Goal: Task Accomplishment & Management: Manage account settings

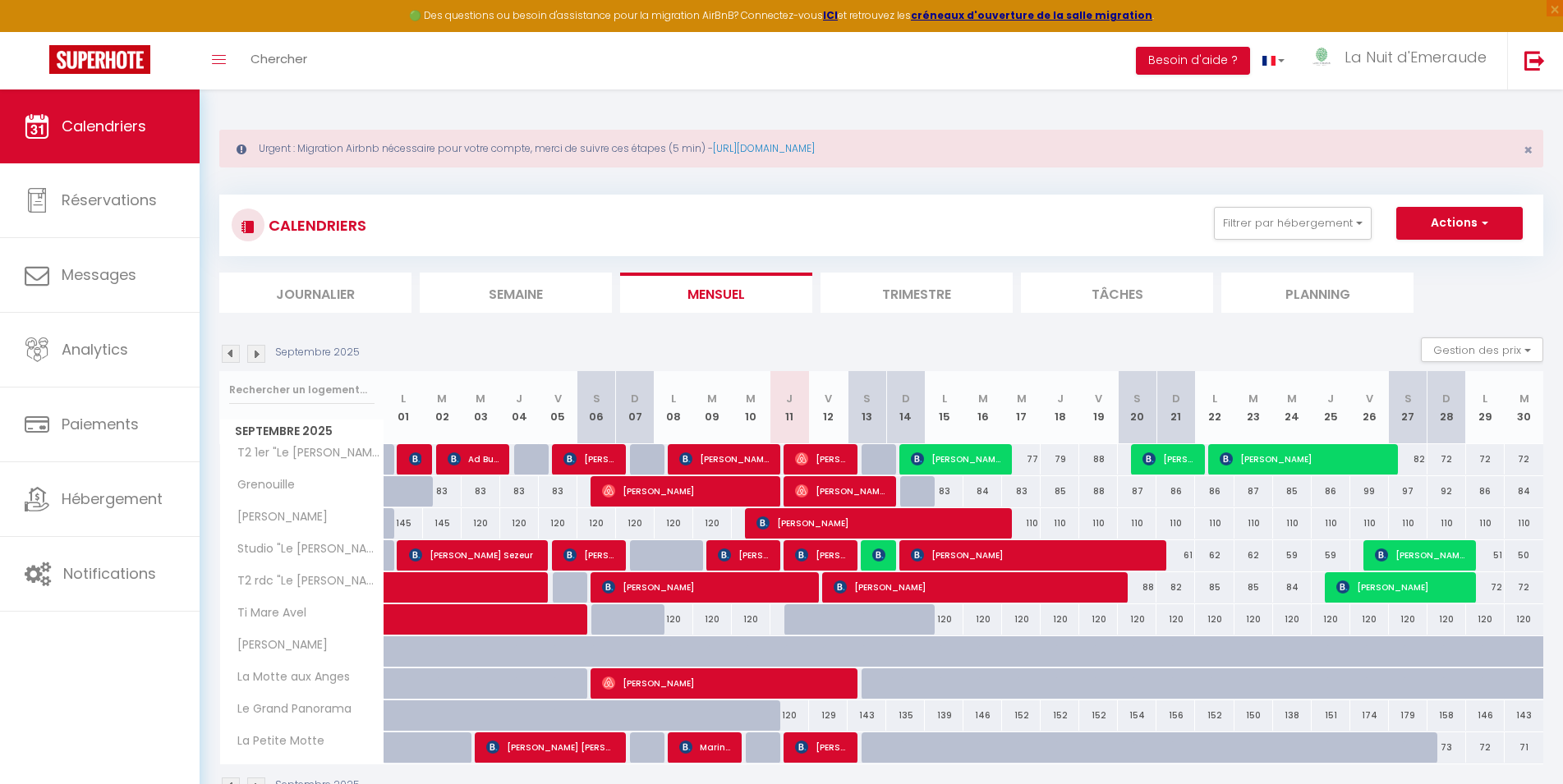
click at [825, 547] on span "[PERSON_NAME]" at bounding box center [821, 555] width 52 height 31
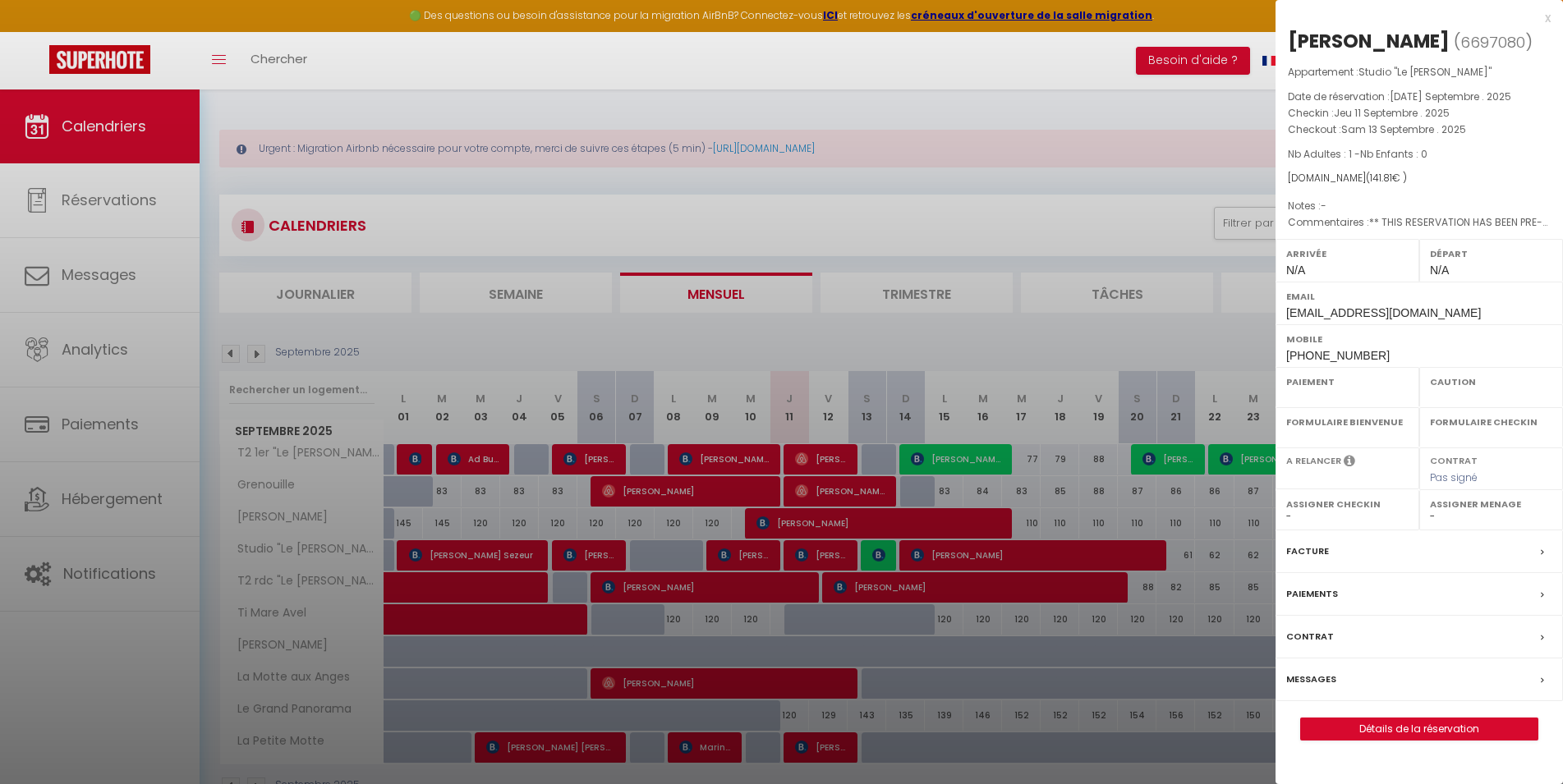
select select "OK"
select select "KO"
select select "0"
select select "1"
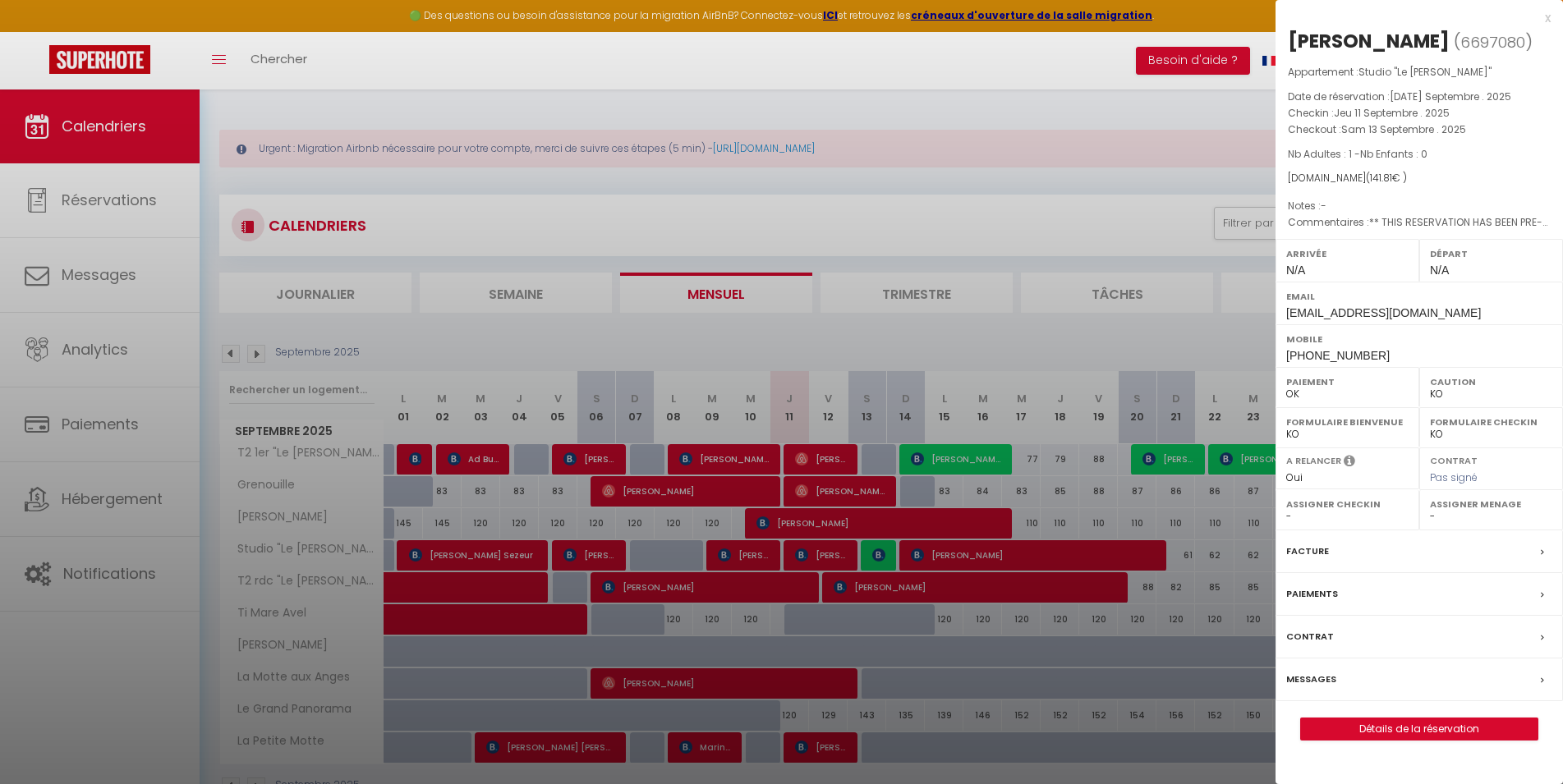
select select
drag, startPoint x: 1292, startPoint y: 39, endPoint x: 1455, endPoint y: 41, distance: 163.0
click at [1449, 41] on div "[PERSON_NAME]" at bounding box center [1369, 41] width 162 height 26
click at [1449, 44] on div "[PERSON_NAME]" at bounding box center [1369, 41] width 162 height 26
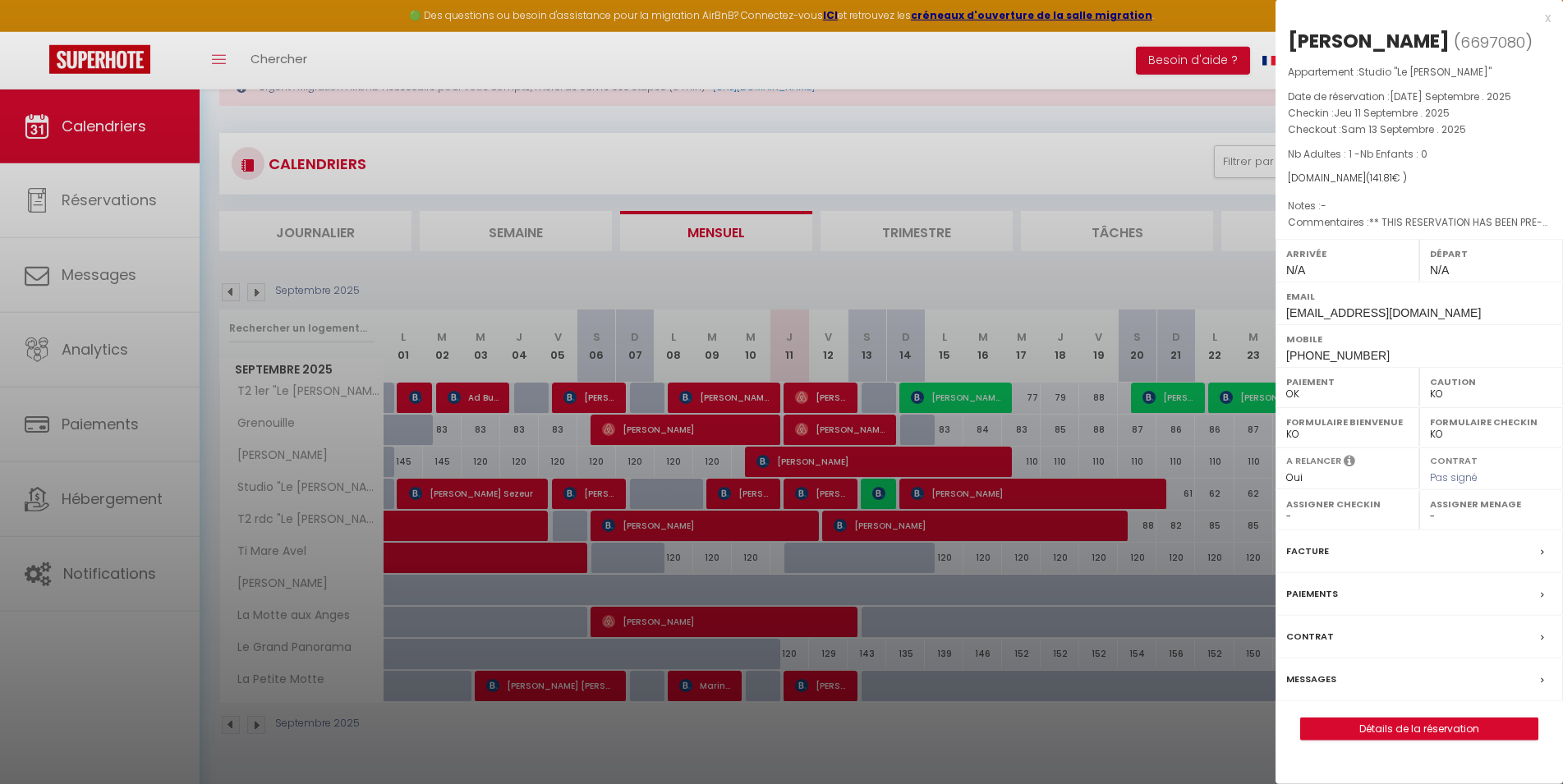
scroll to position [90, 0]
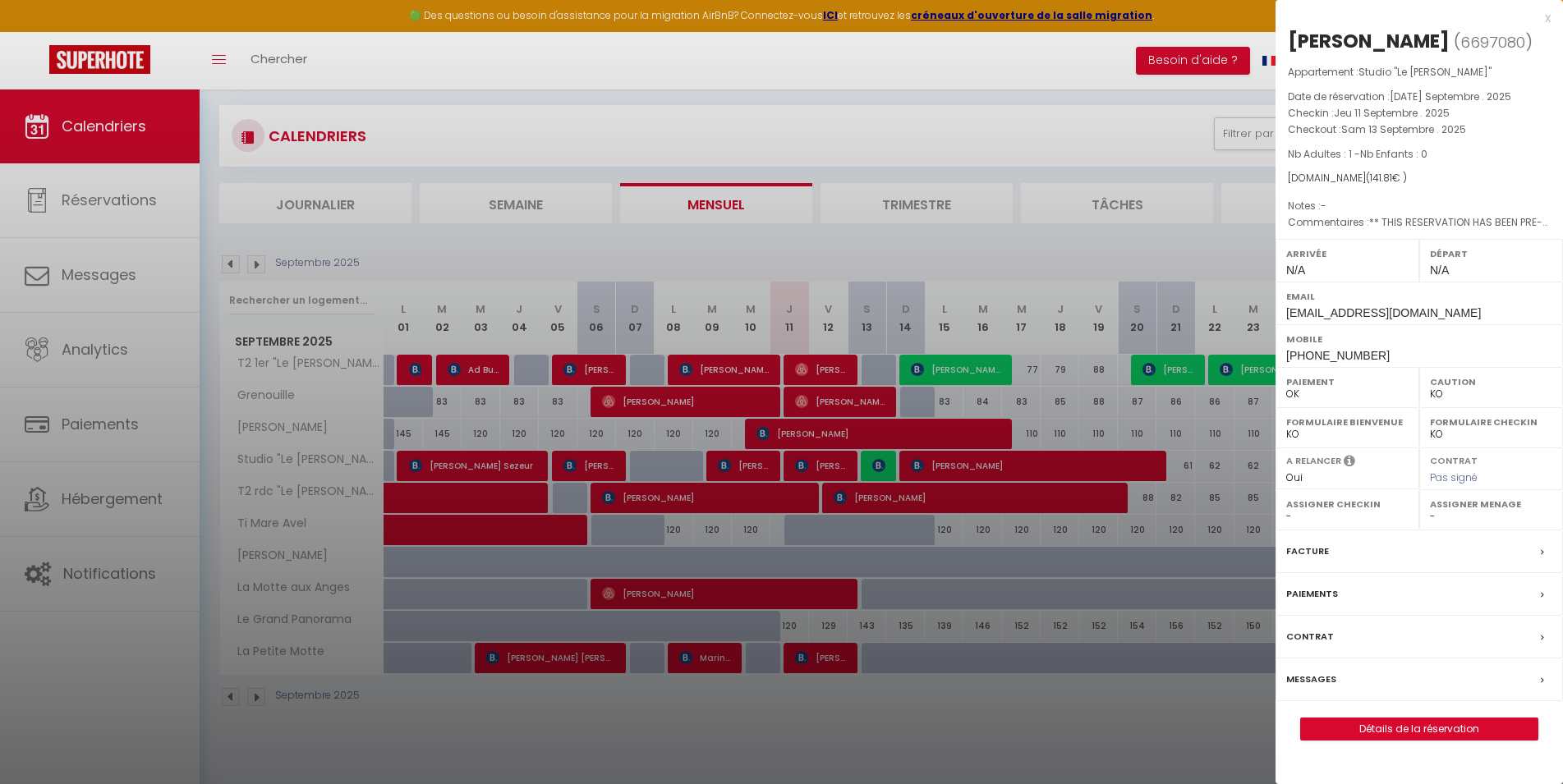
click at [1403, 595] on div "Paiements" at bounding box center [1419, 594] width 287 height 43
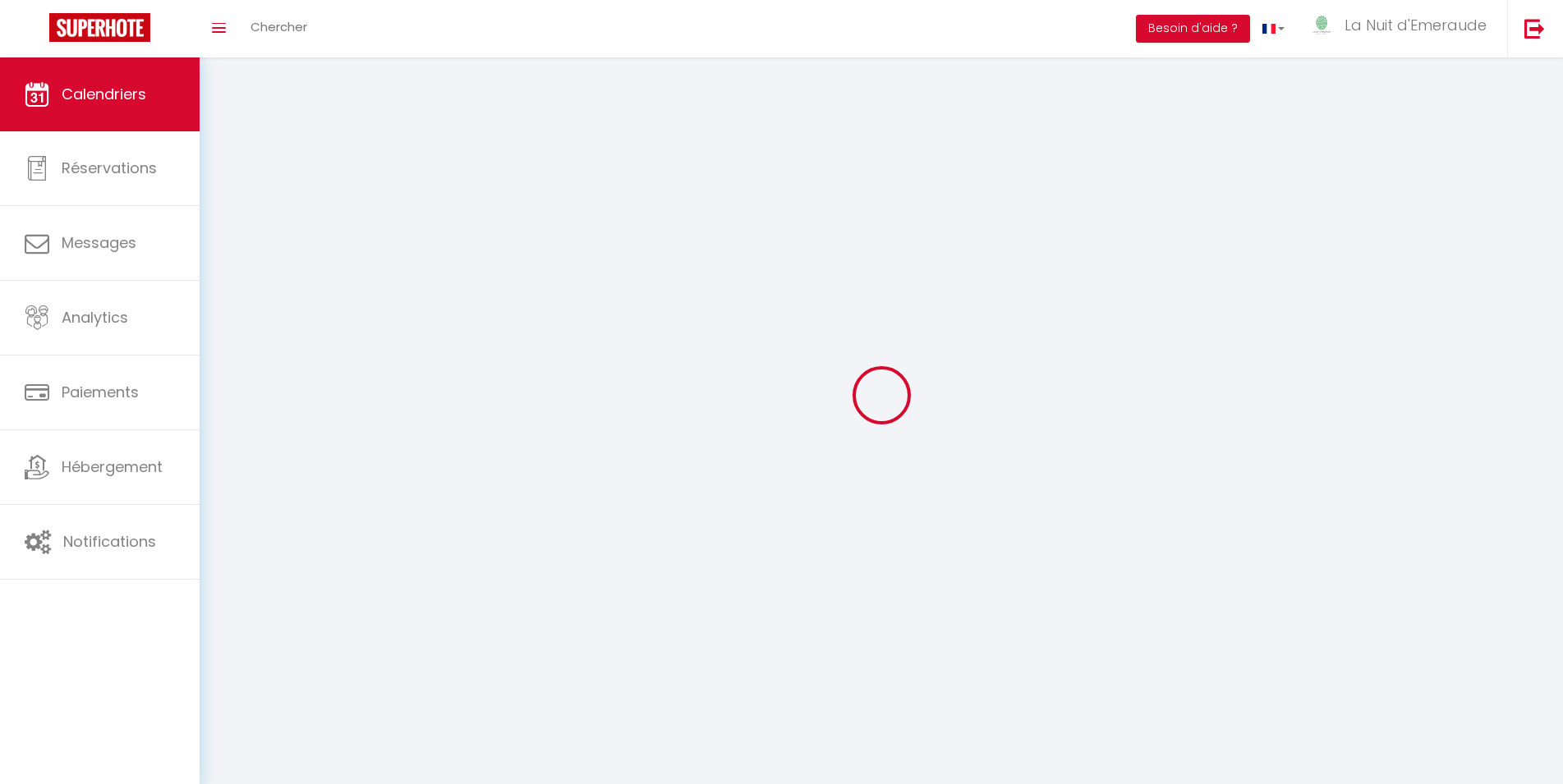
scroll to position [90, 0]
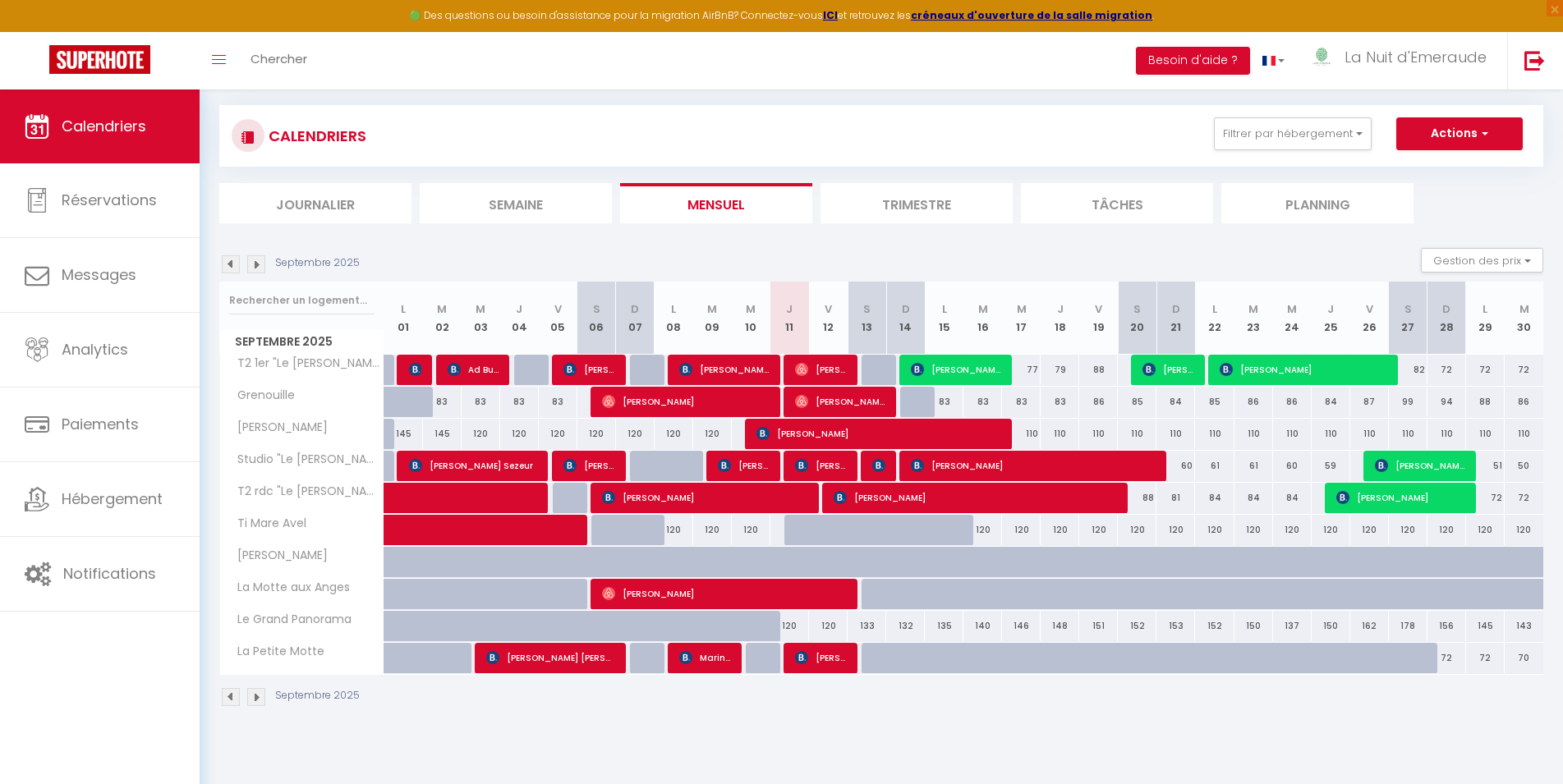
click at [811, 461] on span "[PERSON_NAME]" at bounding box center [821, 465] width 52 height 31
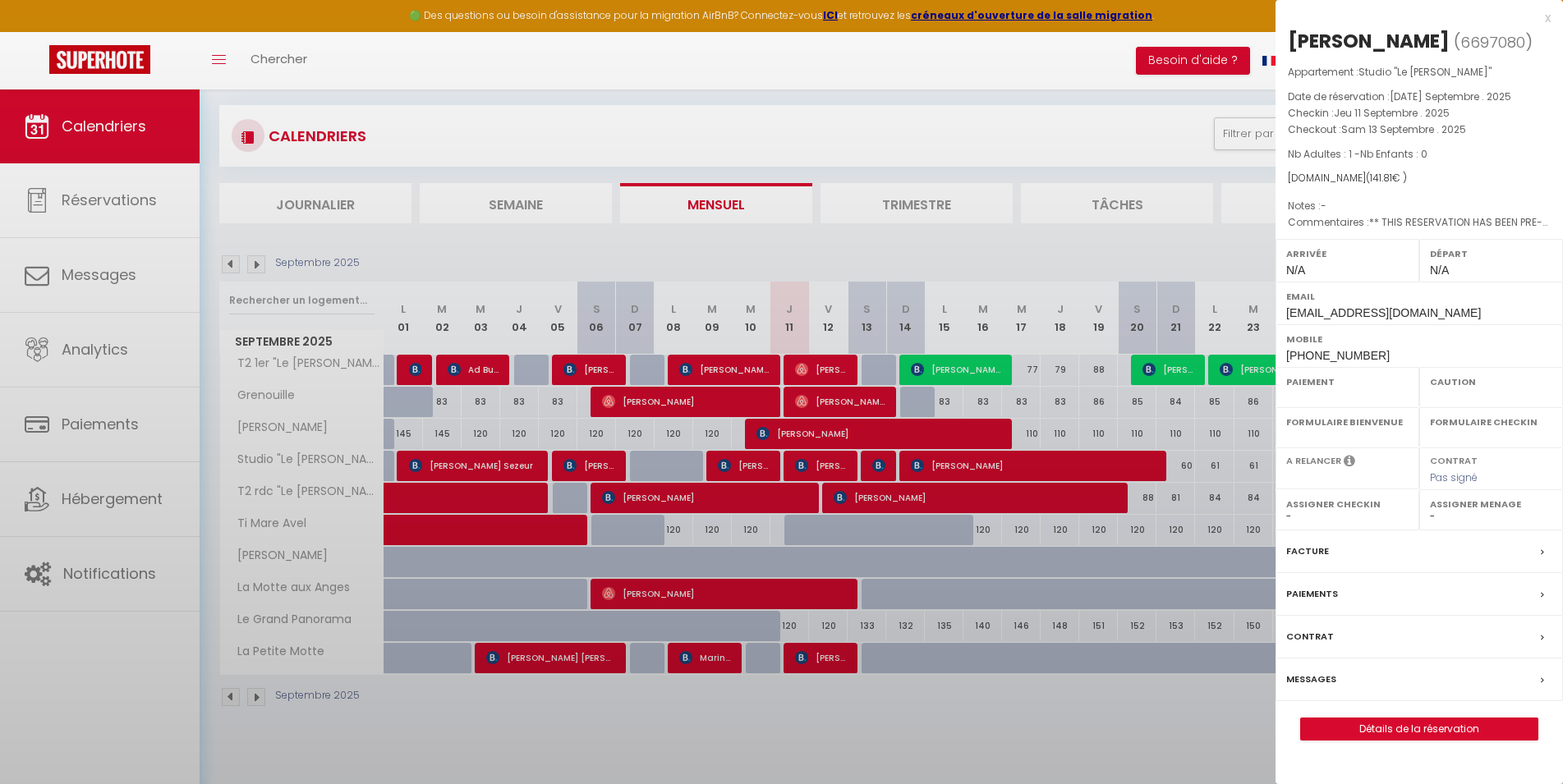
select select "OK"
select select "KO"
select select "0"
select select "1"
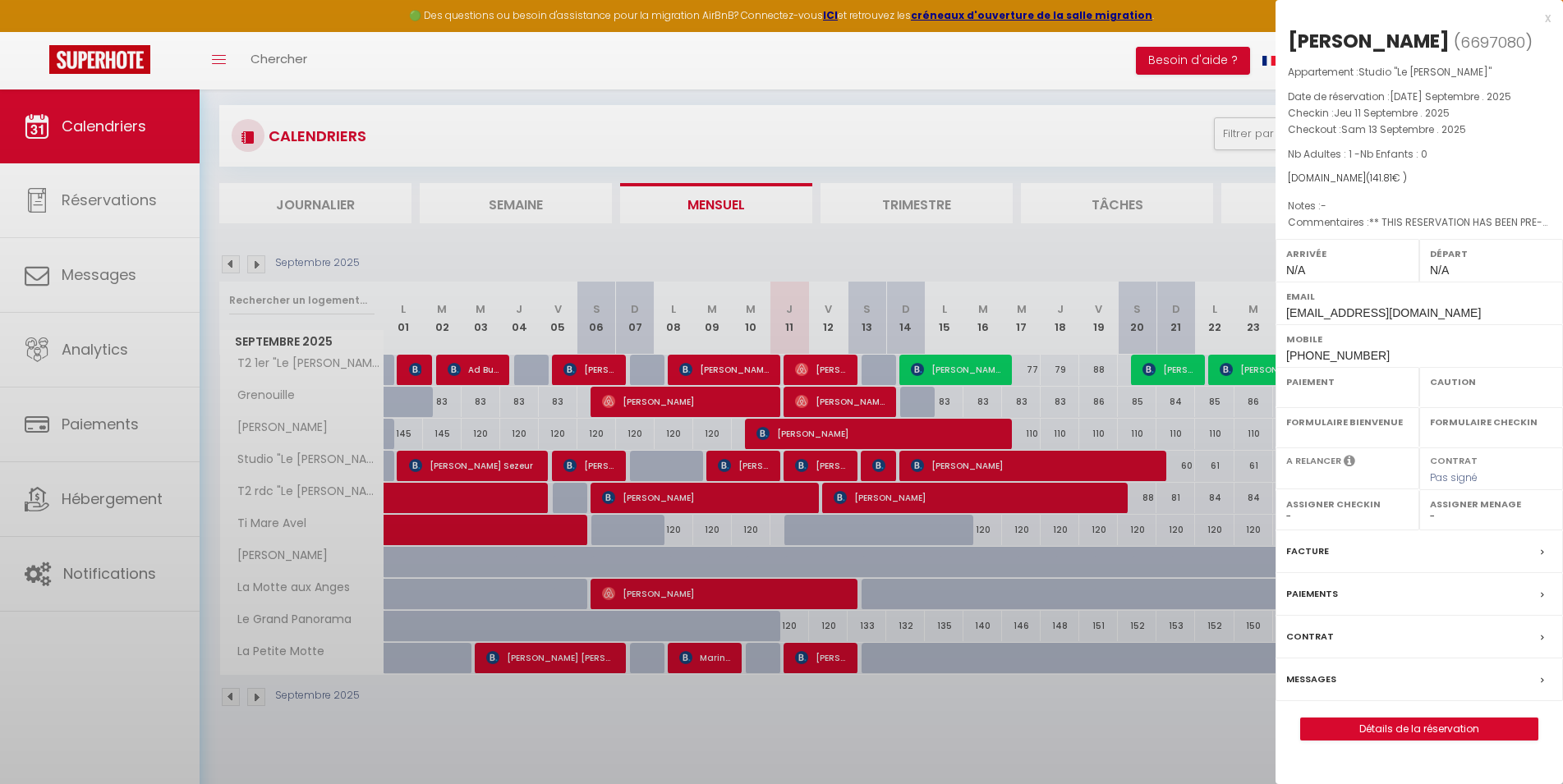
select select
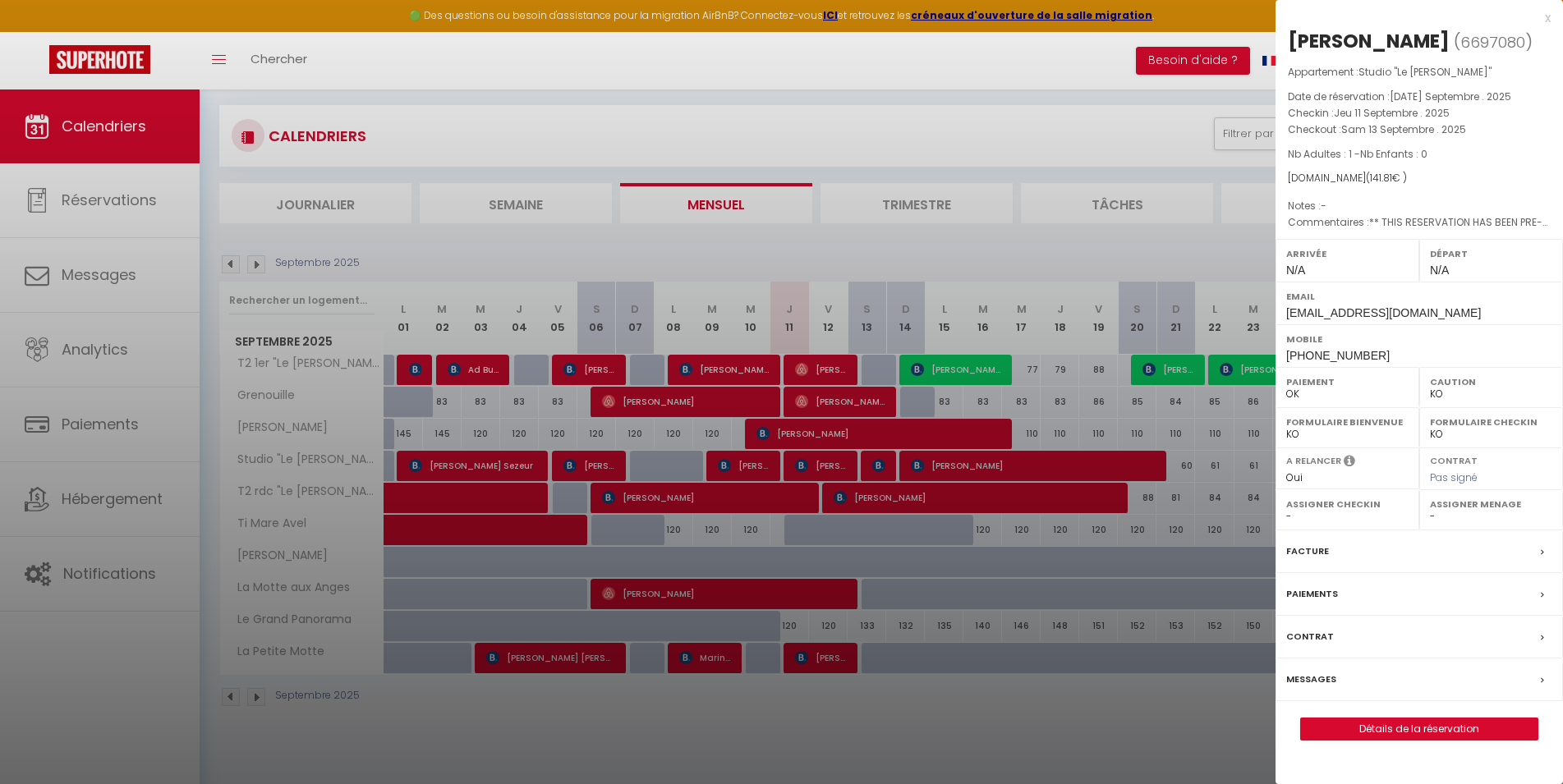
click at [1508, 74] on p "Appartement : Studio "Le [PERSON_NAME]"" at bounding box center [1419, 73] width 263 height 16
drag, startPoint x: 1468, startPoint y: 44, endPoint x: 1527, endPoint y: 43, distance: 59.0
click at [1526, 43] on span "6697080" at bounding box center [1492, 42] width 65 height 21
click at [1518, 68] on p "Appartement : Studio "Le [PERSON_NAME]"" at bounding box center [1419, 73] width 263 height 16
click at [1543, 15] on div "x" at bounding box center [1413, 18] width 275 height 20
